Goal: Task Accomplishment & Management: Manage account settings

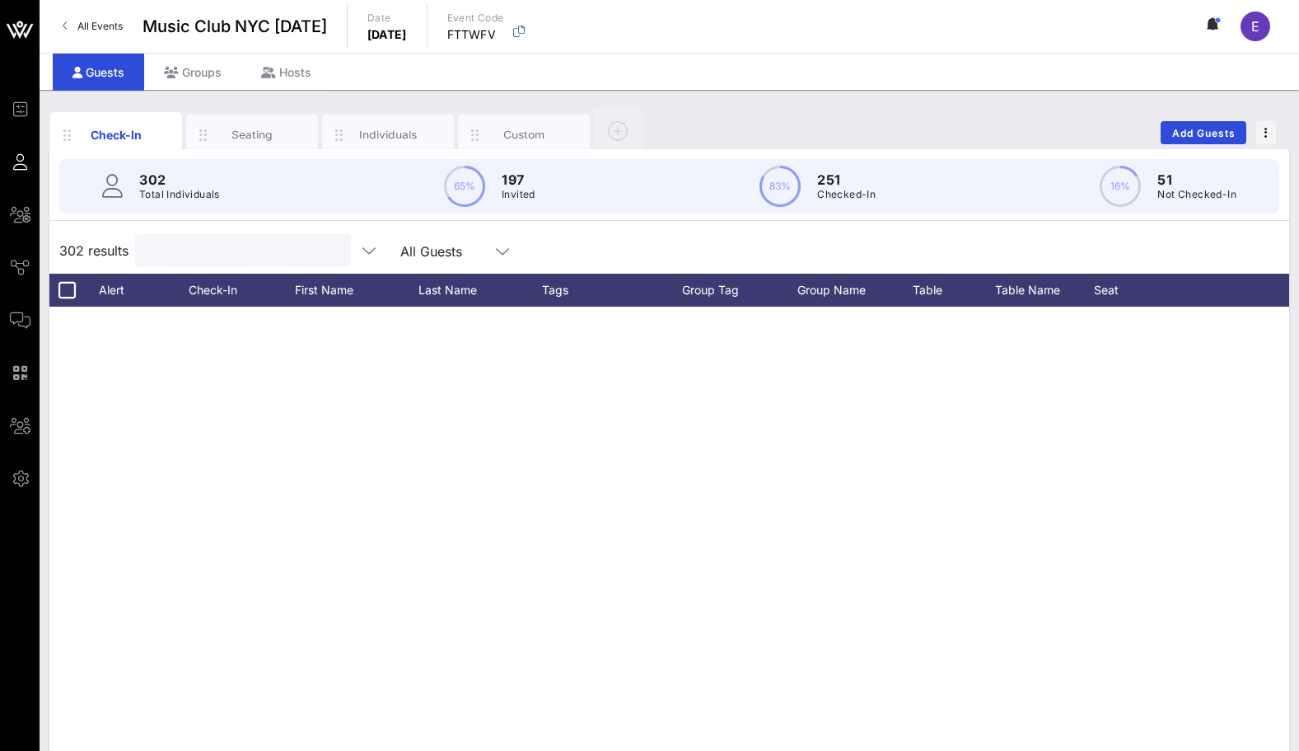
click at [224, 258] on input "text" at bounding box center [241, 250] width 193 height 21
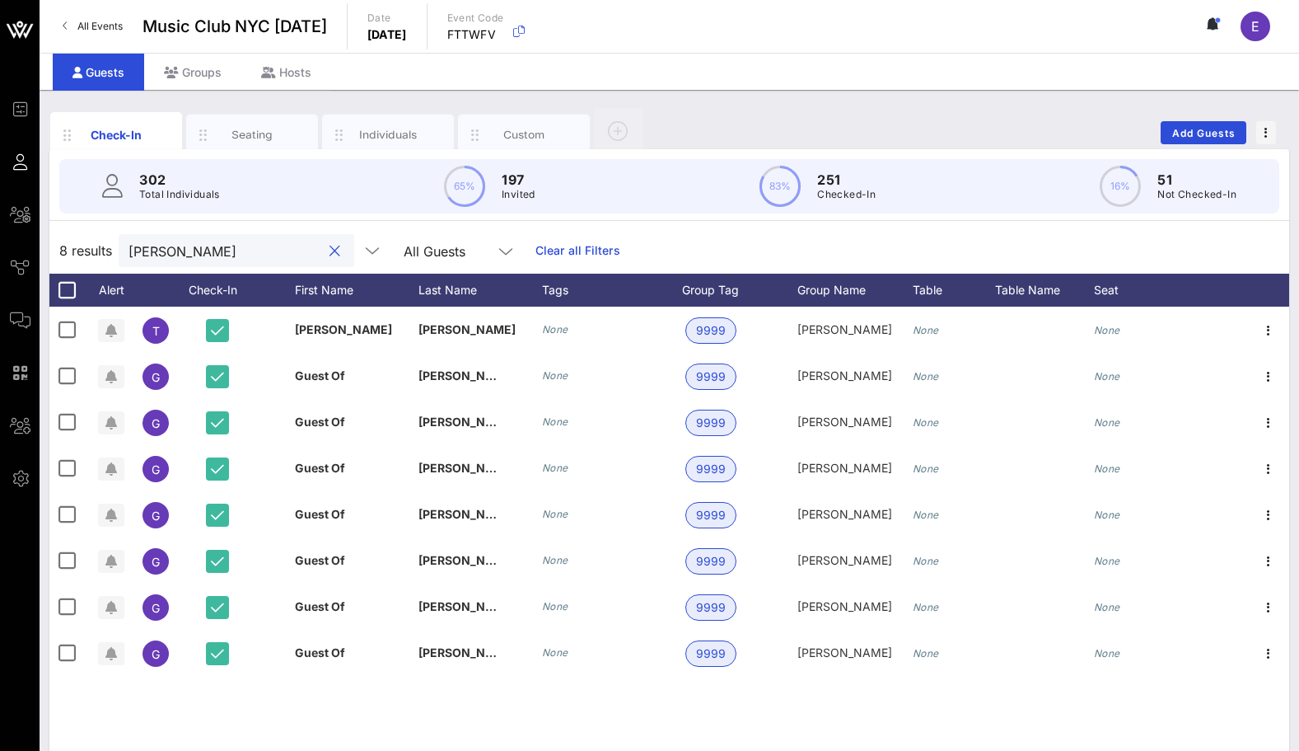
click at [244, 263] on div "[PERSON_NAME]" at bounding box center [225, 250] width 193 height 33
click at [237, 254] on input "[PERSON_NAME]" at bounding box center [225, 250] width 193 height 21
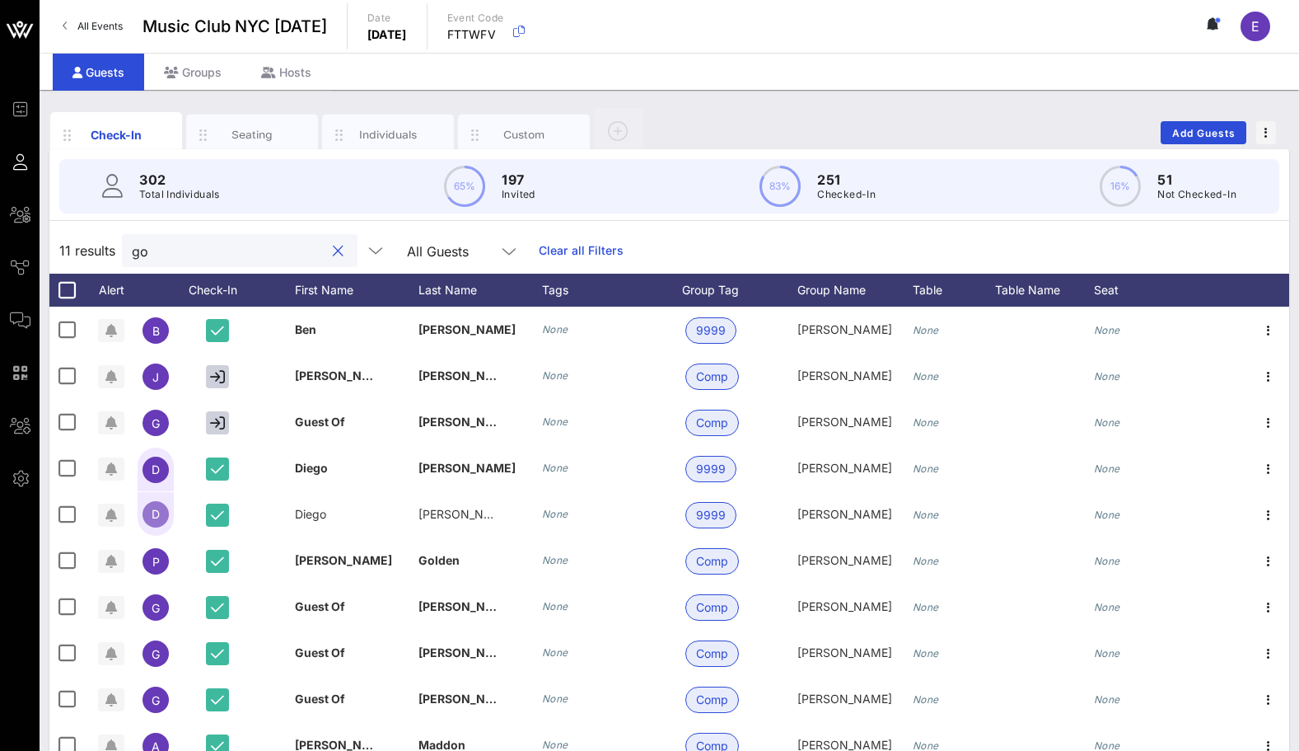
type input "g"
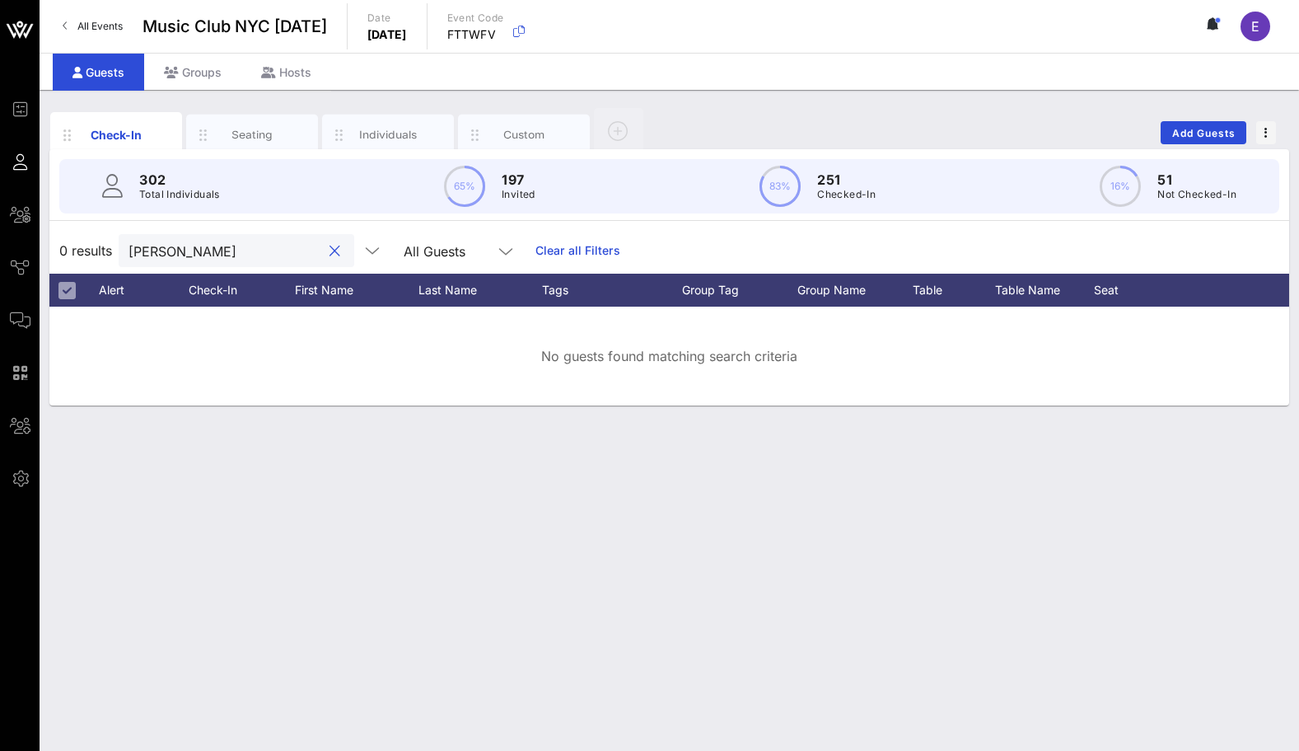
type input "[PERSON_NAME]"
click at [110, 19] on link "All Events" at bounding box center [93, 26] width 80 height 26
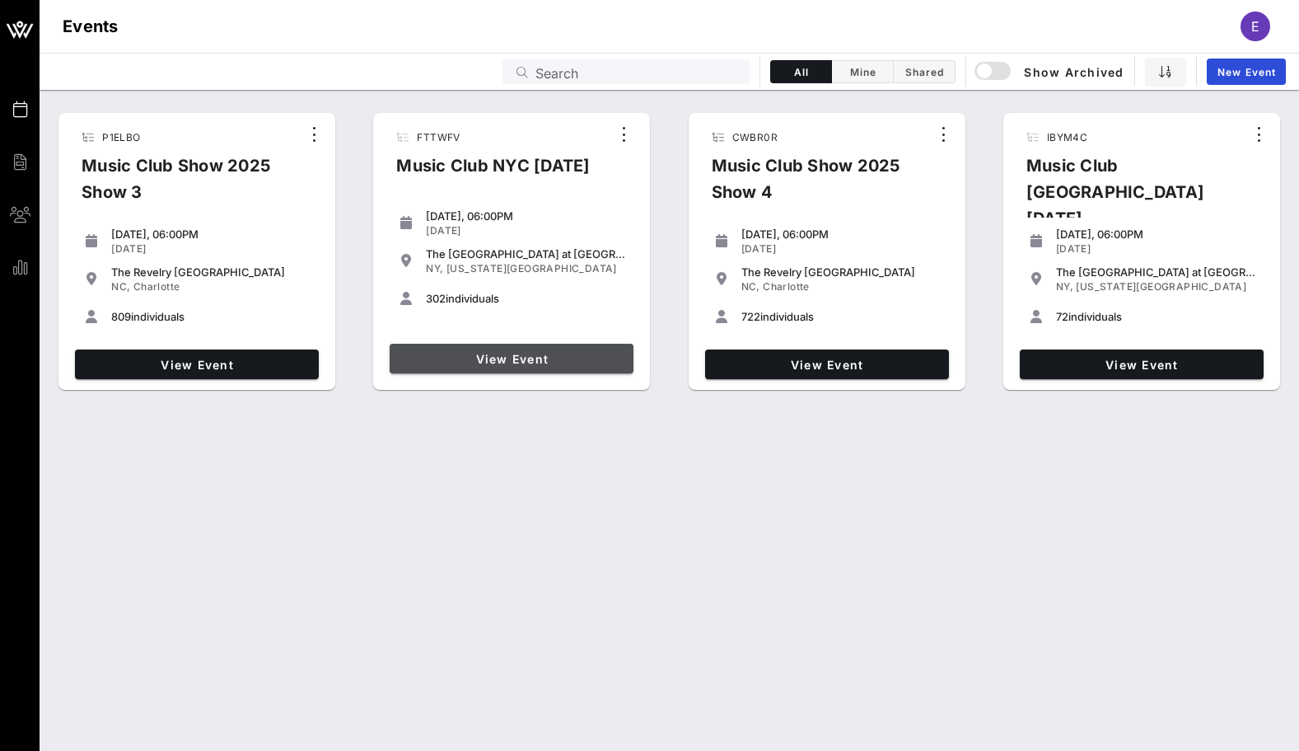
click at [484, 358] on span "View Event" at bounding box center [511, 359] width 231 height 14
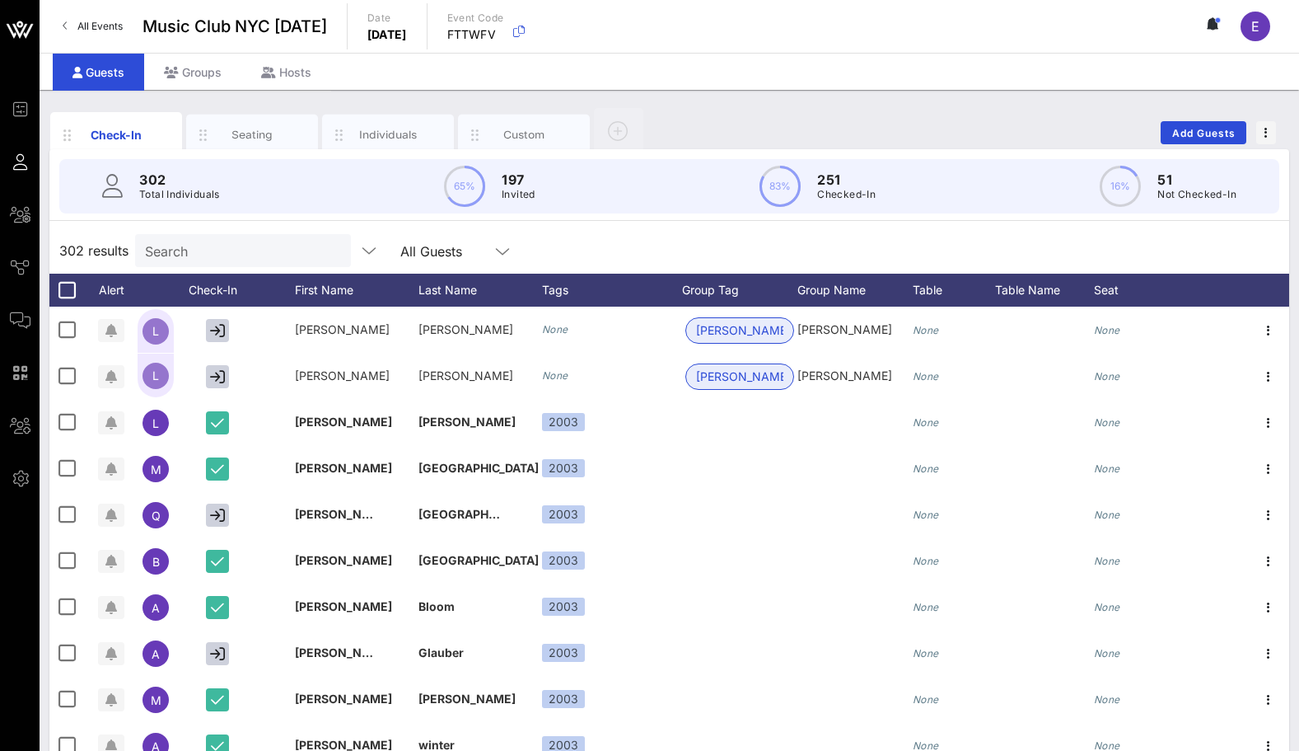
click at [200, 237] on div "Search" at bounding box center [241, 250] width 193 height 33
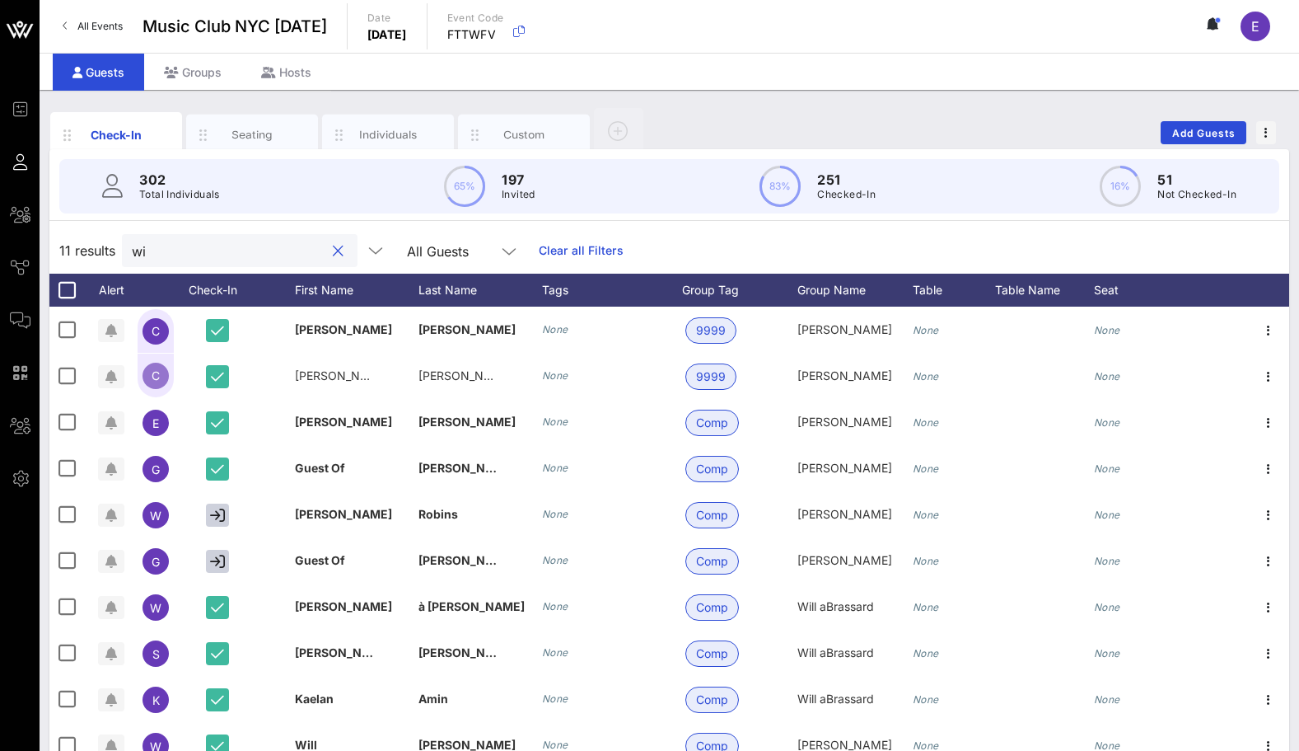
type input "w"
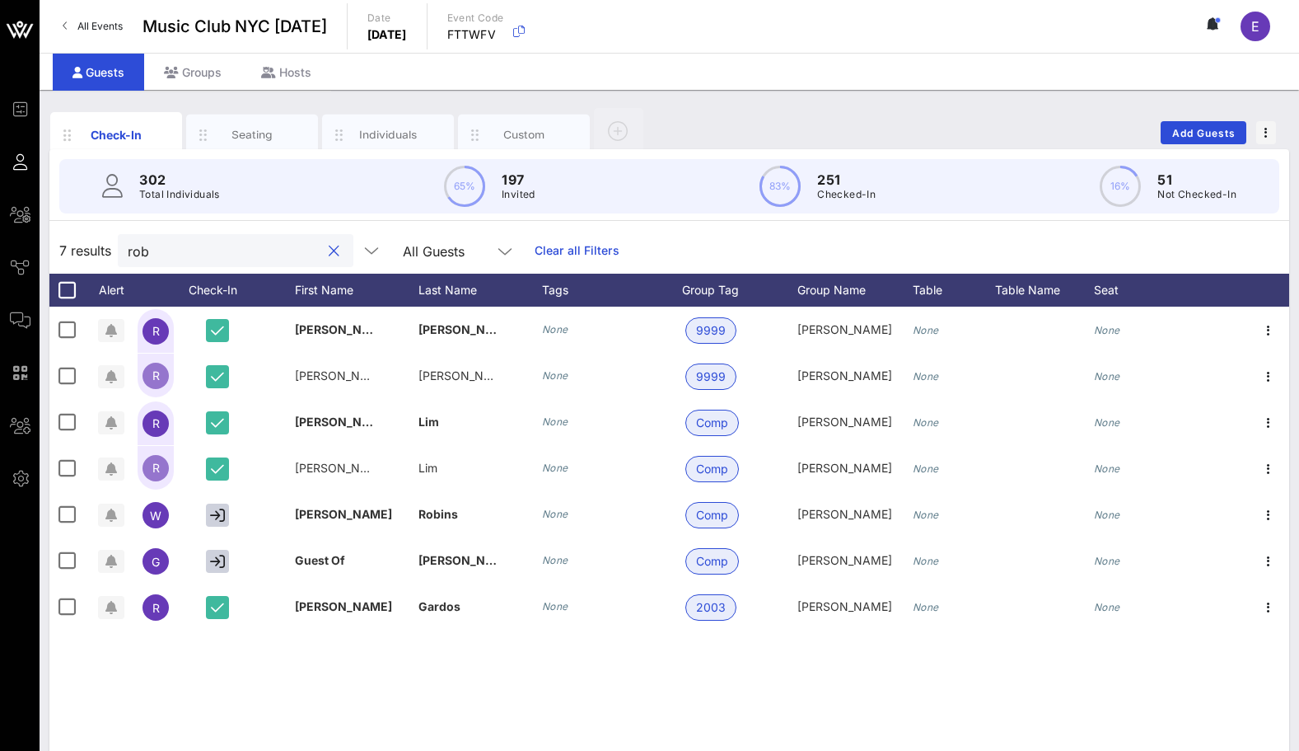
type input "rob"
click at [324, 241] on div at bounding box center [334, 251] width 20 height 20
click at [329, 248] on button "clear icon" at bounding box center [334, 251] width 11 height 16
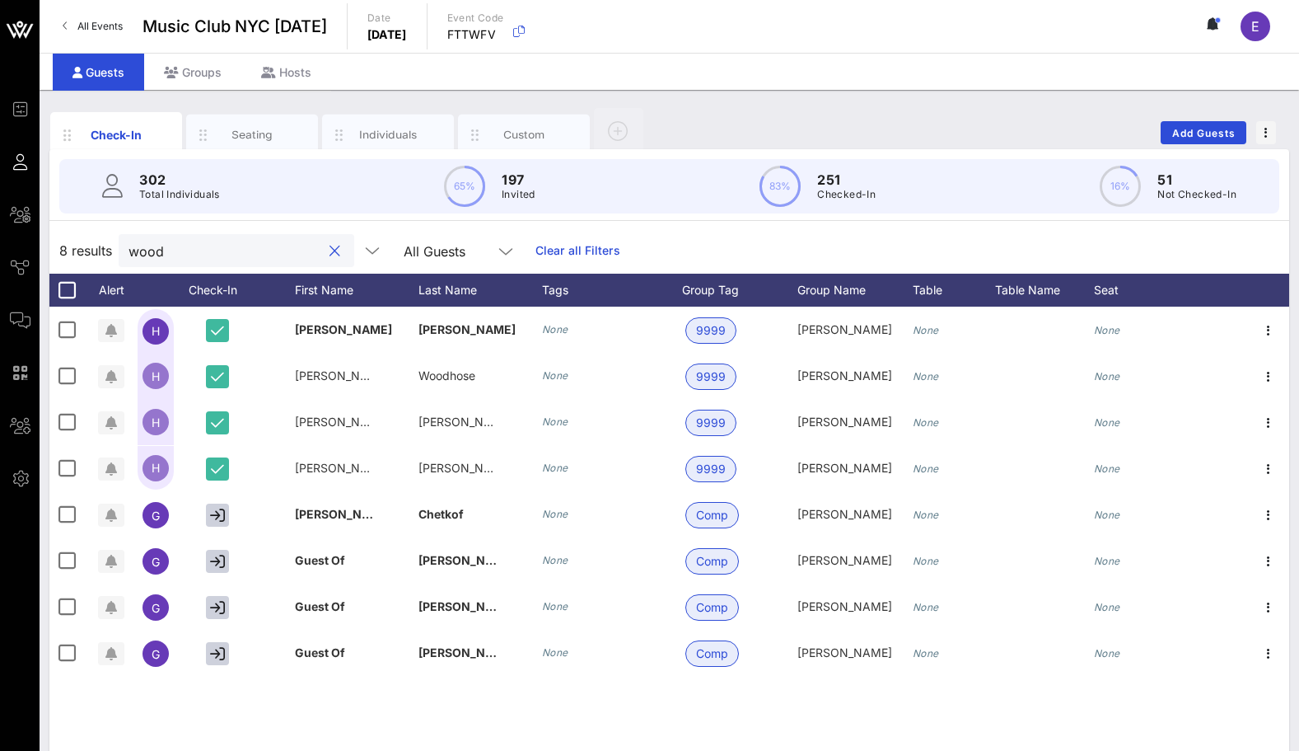
type input "wood"
